Goal: Answer question/provide support

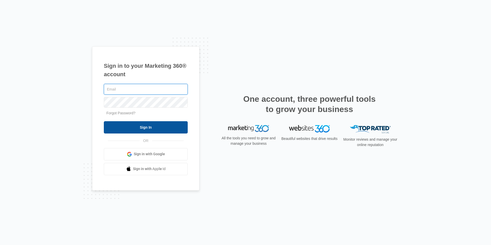
type input "[EMAIL_ADDRESS][DOMAIN_NAME]"
click at [126, 122] on input "Sign In" at bounding box center [146, 127] width 84 height 12
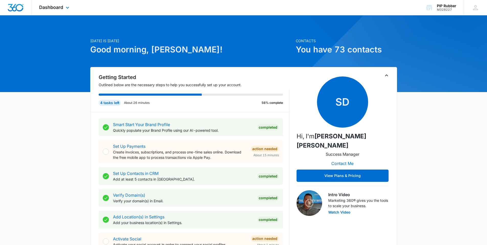
click at [53, 4] on div "Dashboard Apps Reputation Websites Forms CRM Email Social Payments POS Content …" at bounding box center [54, 7] width 47 height 15
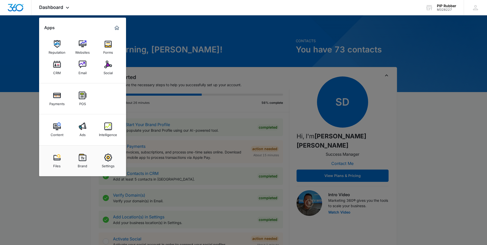
click at [109, 131] on div "Intelligence" at bounding box center [108, 133] width 18 height 7
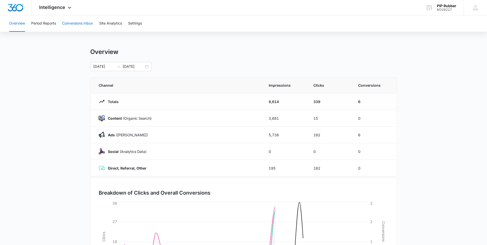
click at [69, 23] on button "Conversions Inbox" at bounding box center [77, 23] width 31 height 16
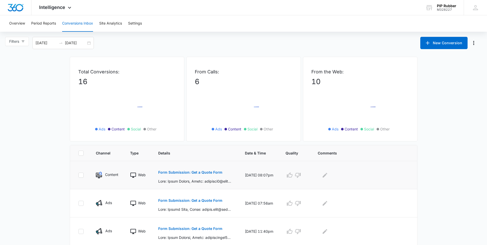
scroll to position [109, 0]
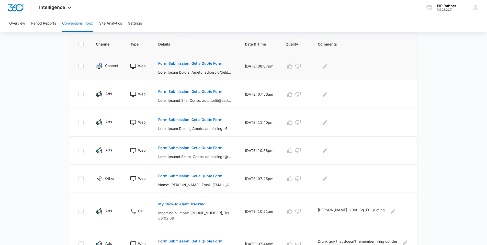
click at [172, 63] on p "Form Submission: Get a Quote Form" at bounding box center [190, 64] width 64 height 4
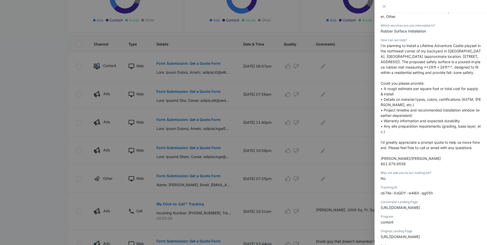
scroll to position [124, 0]
click at [359, 121] on div at bounding box center [243, 122] width 487 height 245
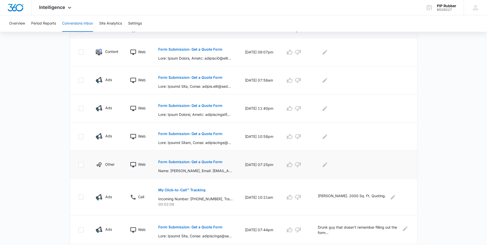
scroll to position [154, 0]
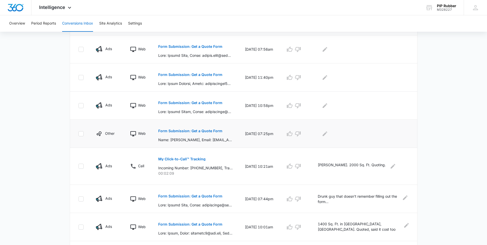
click at [191, 132] on p "Form Submission: Get a Quote Form" at bounding box center [190, 131] width 64 height 4
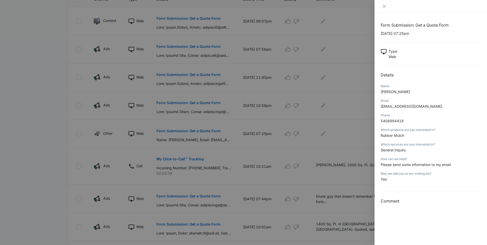
click at [231, 139] on div at bounding box center [243, 122] width 487 height 245
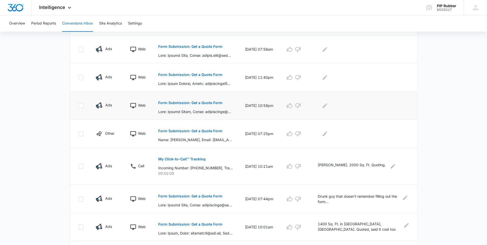
click at [209, 103] on p "Form Submission: Get a Quote Form" at bounding box center [190, 103] width 64 height 4
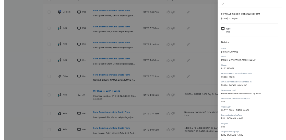
scroll to position [0, 0]
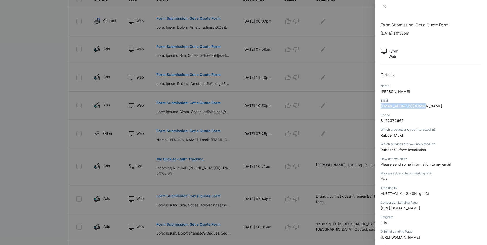
drag, startPoint x: 422, startPoint y: 106, endPoint x: 379, endPoint y: 107, distance: 42.7
click at [379, 107] on div "Form Submission: Get a Quote Form [DATE] 10:58pm Type : Web Details Name [PERSO…" at bounding box center [430, 129] width 112 height 232
copy span "[EMAIL_ADDRESS][DOMAIN_NAME]"
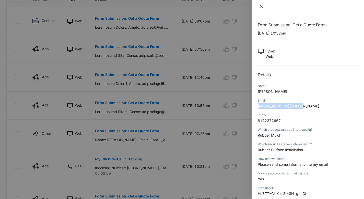
click at [262, 5] on icon "close" at bounding box center [261, 6] width 4 height 4
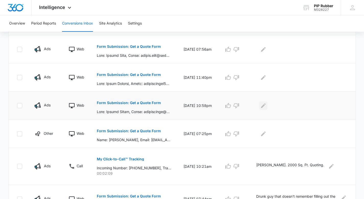
click at [267, 104] on icon "Edit Comments" at bounding box center [263, 106] width 6 height 6
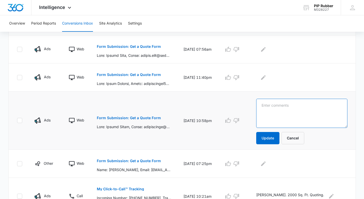
click at [275, 105] on textarea at bounding box center [301, 113] width 91 height 29
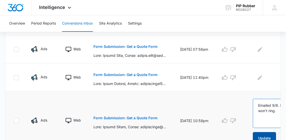
type textarea "Emailed 9/8. Phone won't ring."
click at [270, 134] on button "Update" at bounding box center [264, 138] width 23 height 12
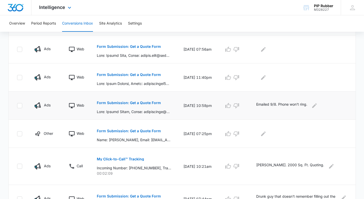
scroll to position [143, 0]
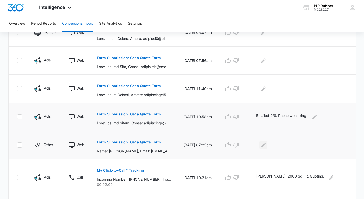
click at [267, 145] on icon "Edit Comments" at bounding box center [263, 145] width 6 height 6
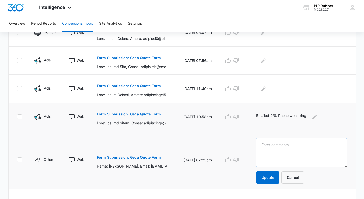
click at [271, 146] on textarea at bounding box center [301, 152] width 91 height 29
type textarea "Emailed 9/8 and texted."
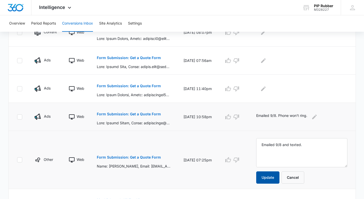
click at [273, 182] on button "Update" at bounding box center [267, 177] width 23 height 12
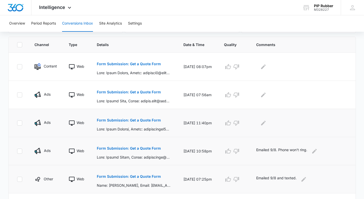
scroll to position [108, 0]
click at [129, 121] on p "Form Submission: Get a Quote Form" at bounding box center [129, 121] width 64 height 4
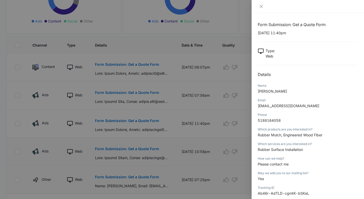
scroll to position [0, 0]
click at [152, 102] on div at bounding box center [182, 99] width 364 height 199
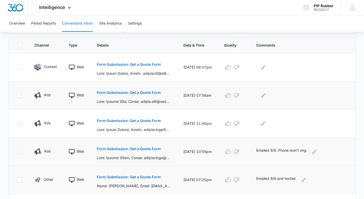
click at [145, 93] on p "Form Submission: Get a Quote Form" at bounding box center [129, 93] width 64 height 4
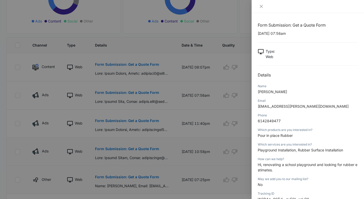
click at [198, 88] on div at bounding box center [182, 99] width 364 height 199
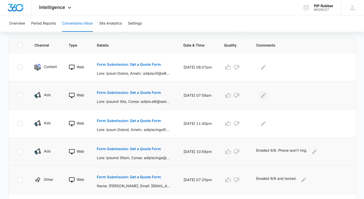
click at [266, 95] on icon "Edit Comments" at bounding box center [263, 95] width 5 height 5
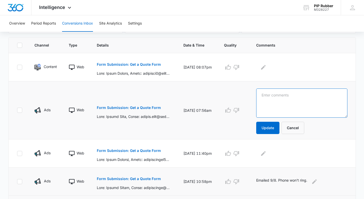
click at [268, 96] on textarea at bounding box center [301, 102] width 91 height 29
type textarea "9/8 [GEOGRAPHIC_DATA], talked and waiting for info."
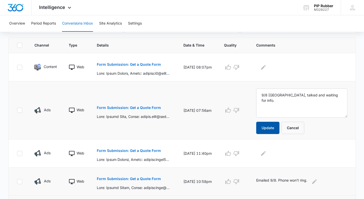
click at [266, 127] on button "Update" at bounding box center [267, 128] width 23 height 12
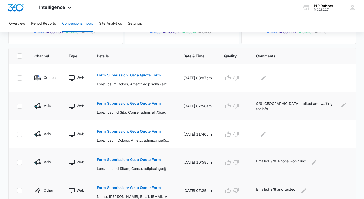
scroll to position [108, 0]
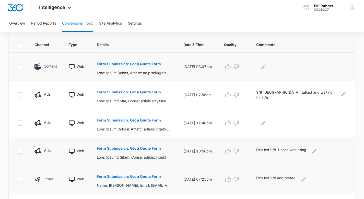
click at [134, 63] on p "Form Submission: Get a Quote Form" at bounding box center [129, 64] width 64 height 4
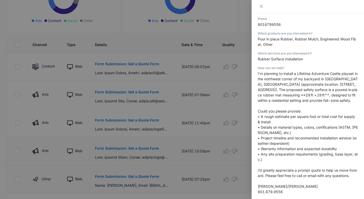
scroll to position [97, 0]
click at [262, 6] on icon "close" at bounding box center [261, 6] width 3 height 3
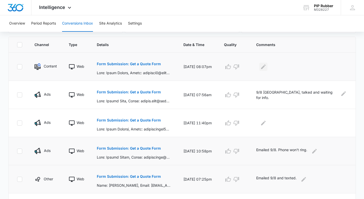
click at [266, 66] on icon "Edit Comments" at bounding box center [263, 66] width 5 height 5
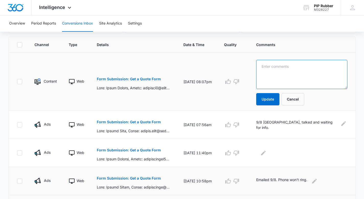
click at [279, 66] on textarea at bounding box center [301, 74] width 91 height 29
type textarea "812 Sq. Ft."
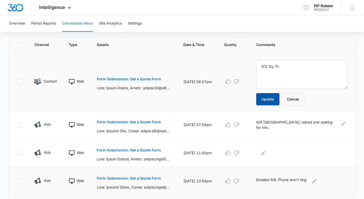
click at [276, 96] on button "Update" at bounding box center [267, 99] width 23 height 12
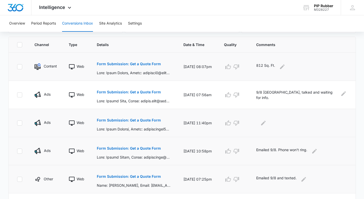
click at [139, 119] on p "Form Submission: Get a Quote Form" at bounding box center [129, 120] width 64 height 4
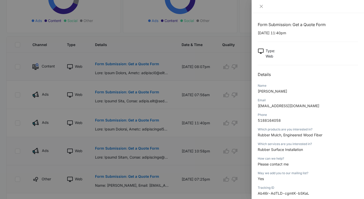
scroll to position [0, 0]
drag, startPoint x: 299, startPoint y: 106, endPoint x: 257, endPoint y: 106, distance: 41.9
click at [257, 106] on div "Form Submission: Get a Quote Form [DATE] 11:40pm Type : Web Details Name [PERSO…" at bounding box center [308, 106] width 112 height 186
copy span "[EMAIL_ADDRESS][DOMAIN_NAME]"
drag, startPoint x: 221, startPoint y: 129, endPoint x: 234, endPoint y: 130, distance: 13.0
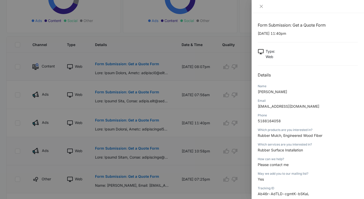
click at [221, 129] on div at bounding box center [182, 99] width 364 height 199
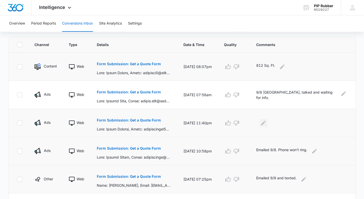
click at [266, 124] on icon "Edit Comments" at bounding box center [263, 122] width 5 height 5
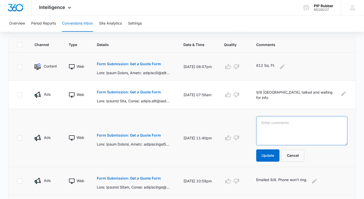
click at [274, 125] on textarea at bounding box center [301, 130] width 91 height 29
type textarea "9/8 emailed. Phone not in service."
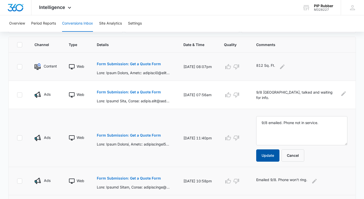
click at [270, 153] on button "Update" at bounding box center [267, 155] width 23 height 12
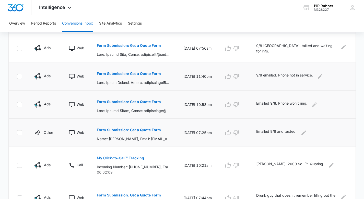
scroll to position [150, 0]
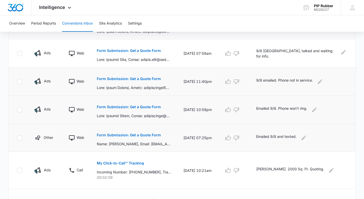
click at [146, 134] on p "Form Submission: Get a Quote Form" at bounding box center [129, 135] width 64 height 4
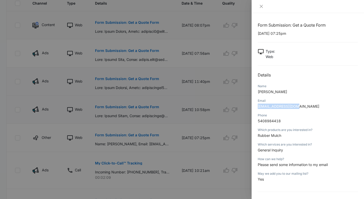
drag, startPoint x: 299, startPoint y: 106, endPoint x: 258, endPoint y: 108, distance: 41.2
click at [258, 108] on span "[EMAIL_ADDRESS][DOMAIN_NAME]" at bounding box center [289, 106] width 62 height 4
copy span "[EMAIL_ADDRESS][DOMAIN_NAME]"
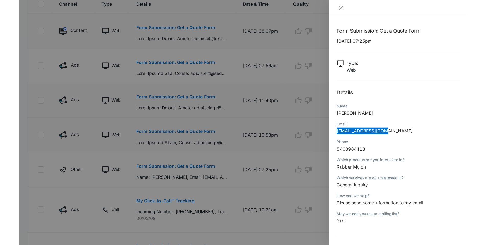
scroll to position [150, 0]
